Goal: Find specific page/section

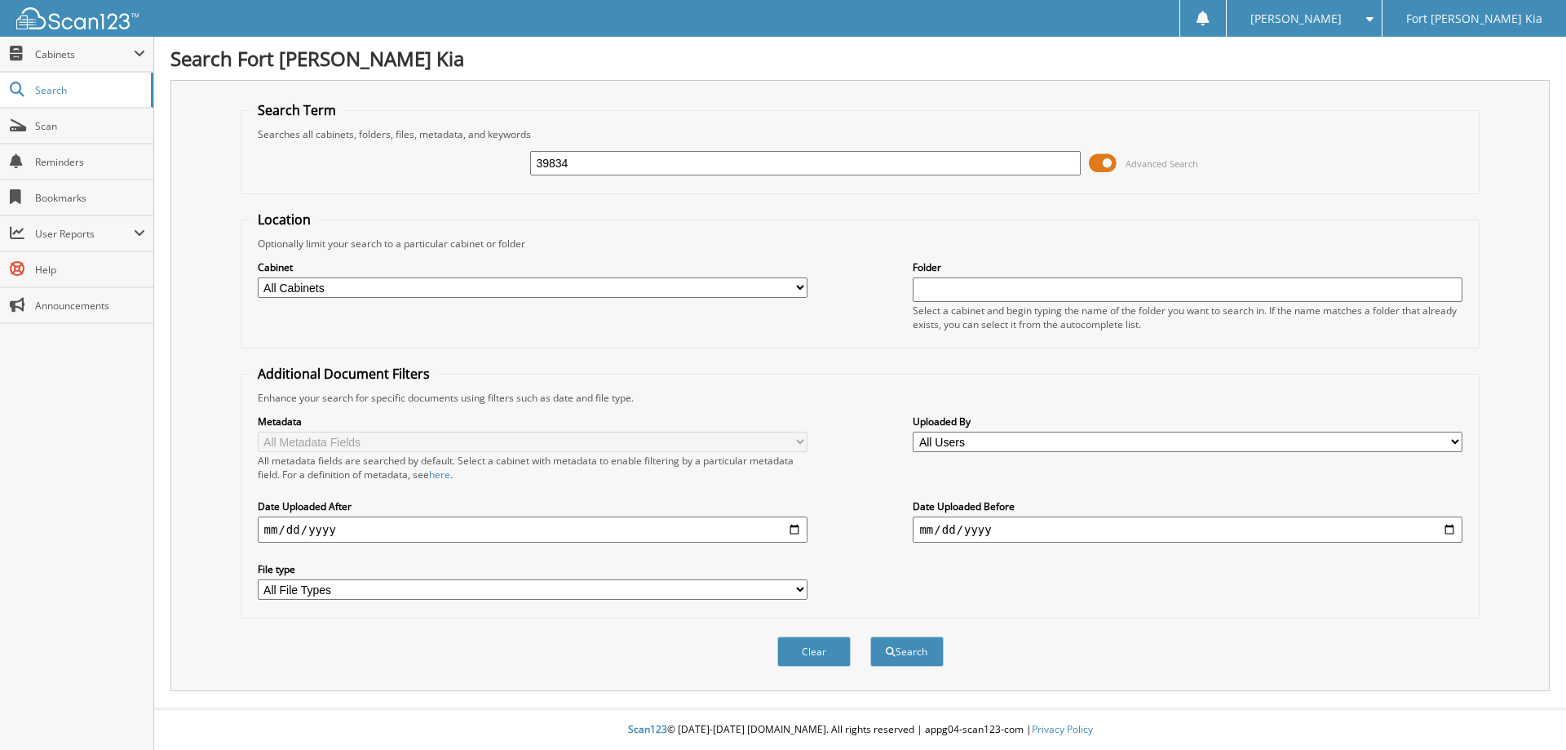
type input "39834"
click at [870, 636] on button "Search" at bounding box center [906, 651] width 73 height 30
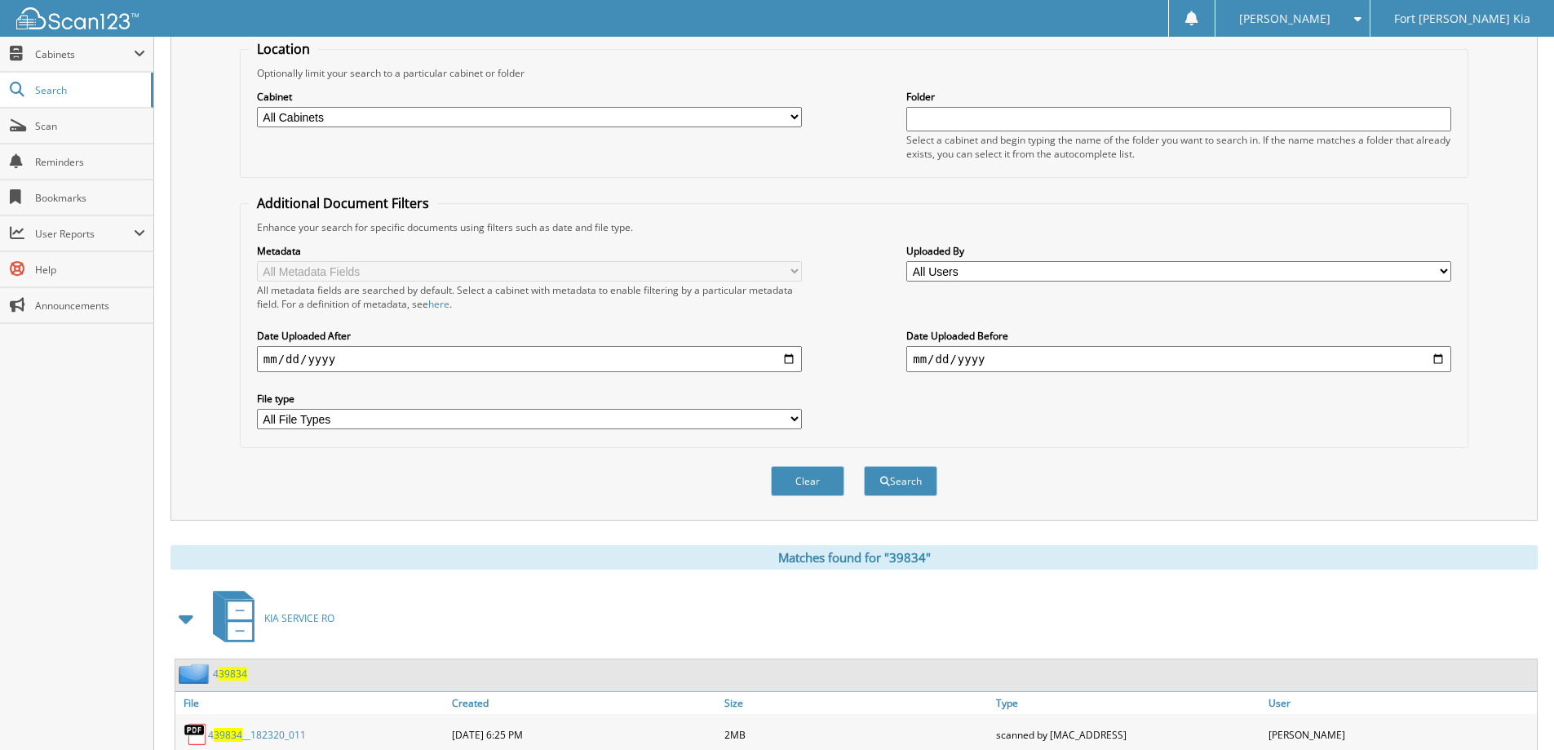
scroll to position [408, 0]
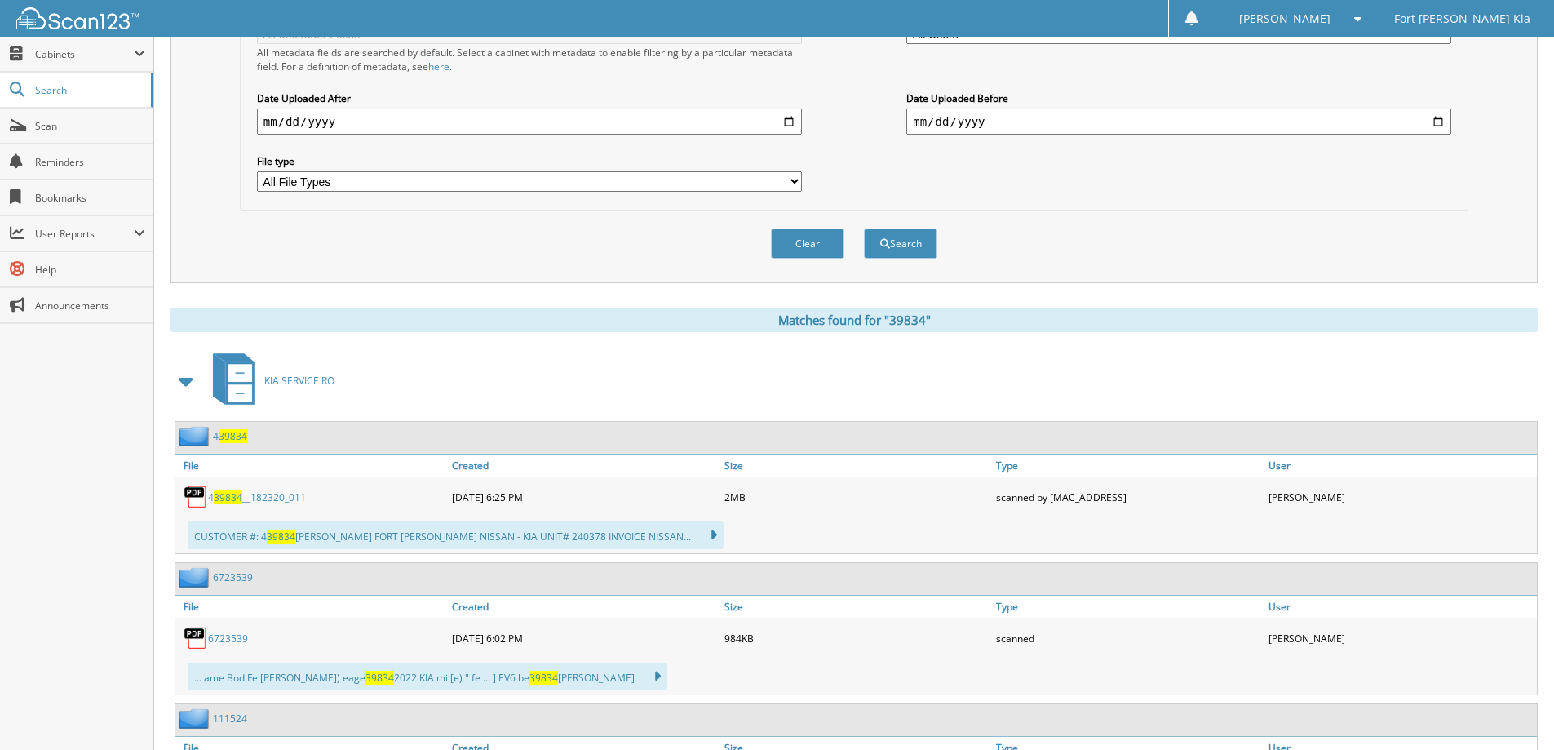
click at [284, 387] on span "KIA SERVICE RO" at bounding box center [299, 381] width 70 height 14
click at [286, 383] on span "KIA SERVICE RO" at bounding box center [299, 381] width 70 height 14
click at [190, 384] on span at bounding box center [186, 380] width 23 height 29
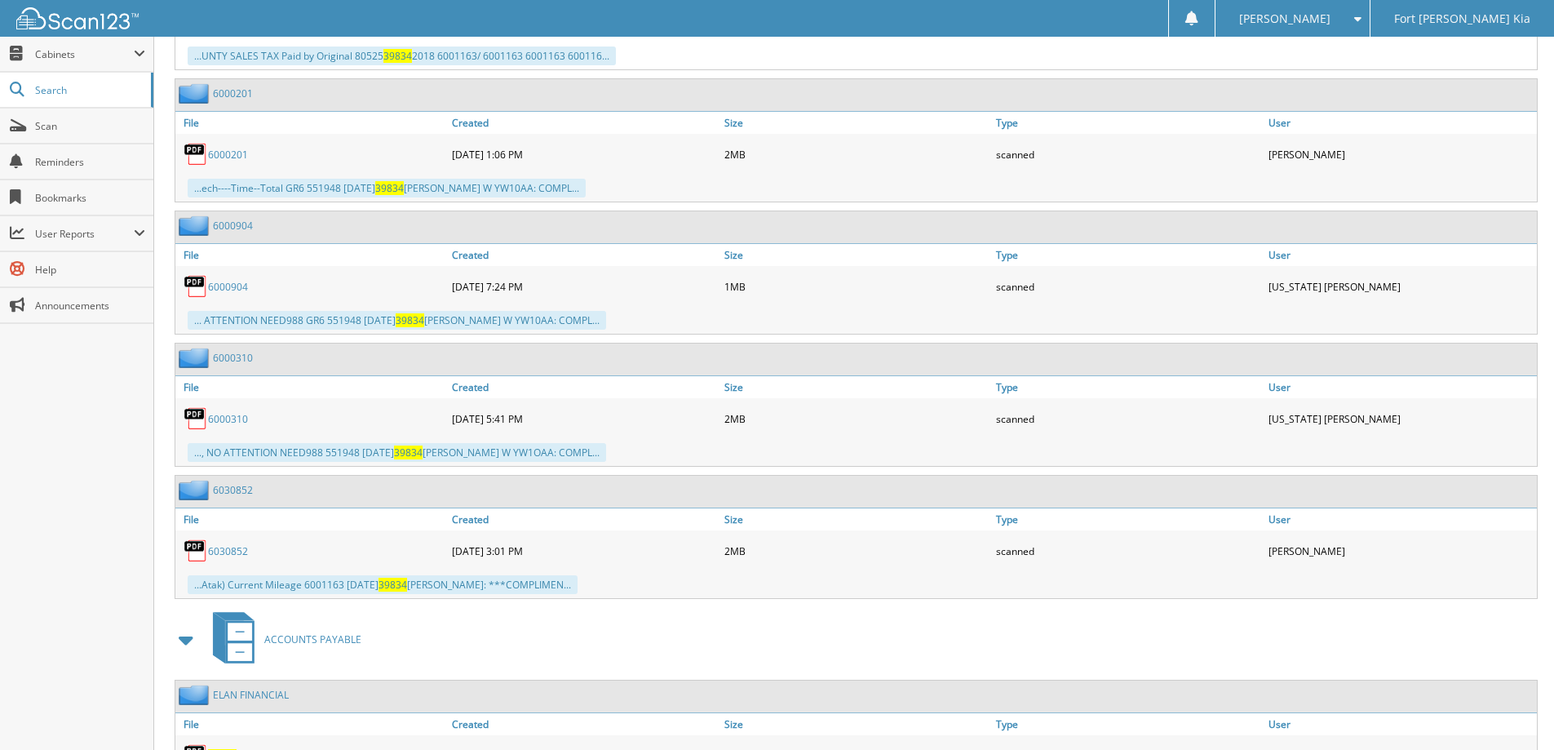
scroll to position [2687, 0]
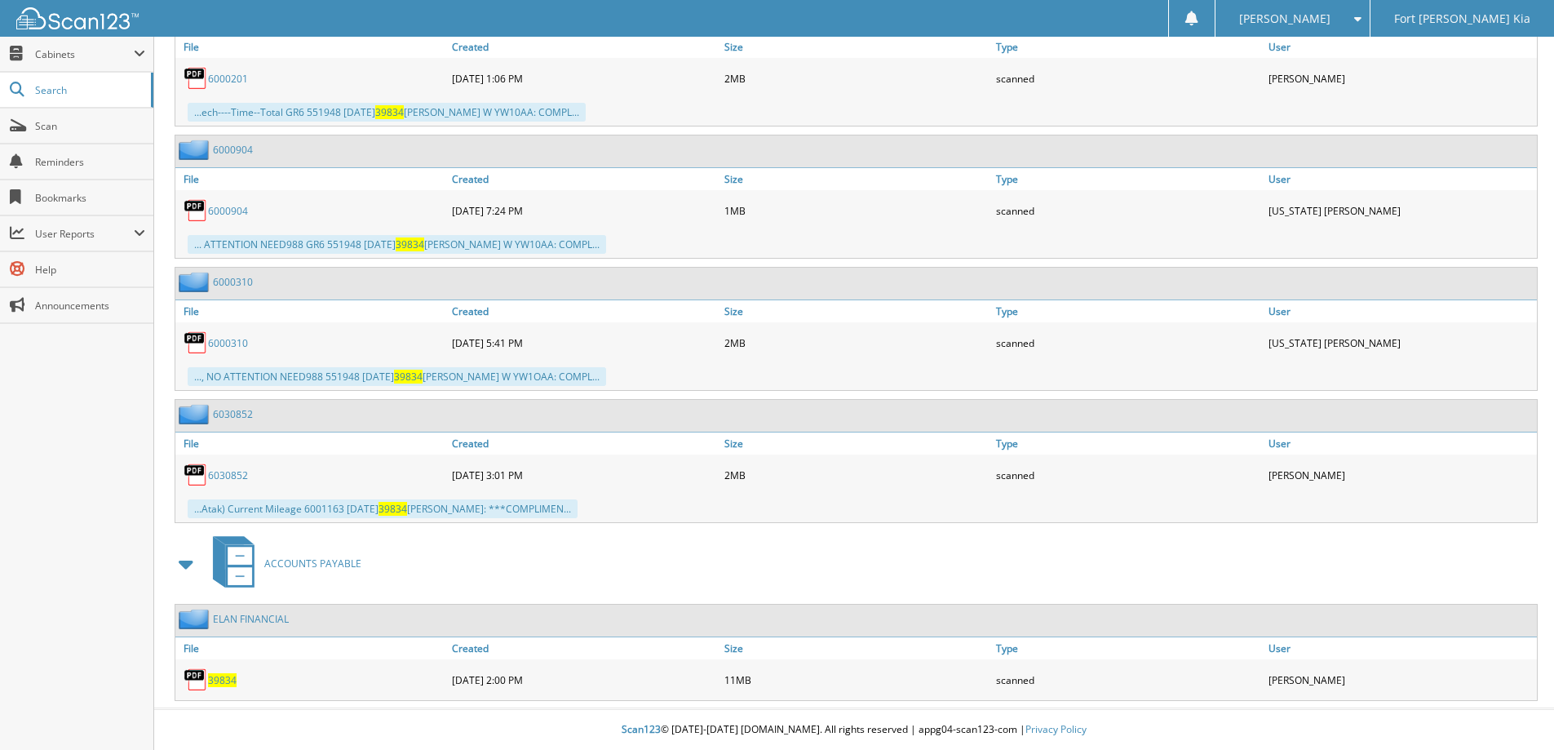
click at [233, 675] on span "39834" at bounding box center [222, 680] width 29 height 14
click at [60, 119] on span "Scan" at bounding box center [90, 126] width 110 height 14
